Goal: Information Seeking & Learning: Learn about a topic

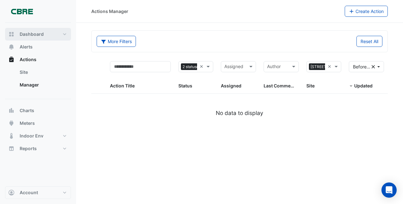
click at [66, 32] on button "Dashboard" at bounding box center [38, 34] width 66 height 13
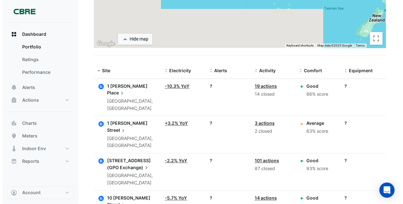
scroll to position [164, 0]
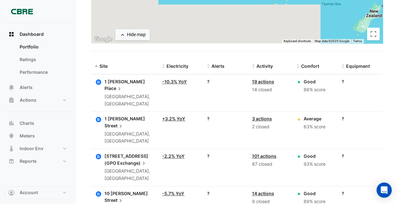
click at [124, 122] on span "Street" at bounding box center [114, 125] width 19 height 7
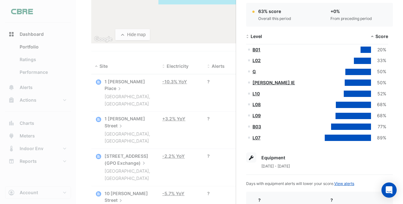
scroll to position [144, 0]
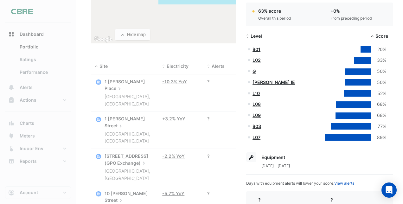
click at [361, 59] on div at bounding box center [362, 60] width 17 height 6
click at [258, 60] on link "L02" at bounding box center [257, 59] width 8 height 5
